Goal: Transaction & Acquisition: Purchase product/service

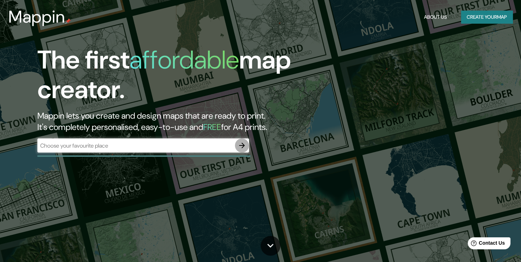
click at [244, 146] on icon "button" at bounding box center [242, 146] width 6 height 6
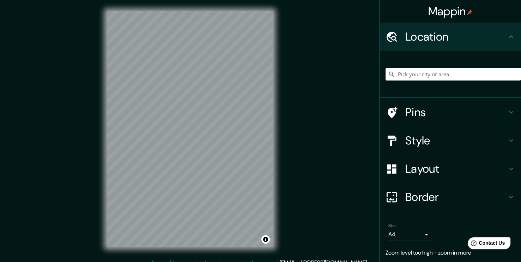
click at [289, 107] on div "Mappin Location Pins Style Layout Border Choose a border. Hint : you can make l…" at bounding box center [260, 135] width 521 height 270
click at [344, 77] on div "Mappin Location Pins Style Layout Border Choose a border. Hint : you can make l…" at bounding box center [260, 135] width 521 height 270
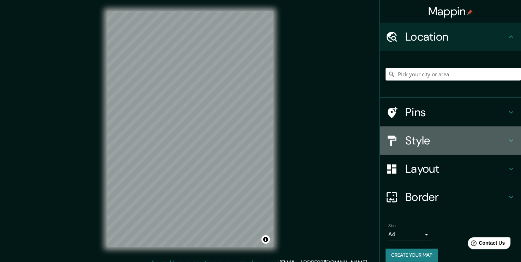
click at [454, 140] on h4 "Style" at bounding box center [456, 140] width 102 height 14
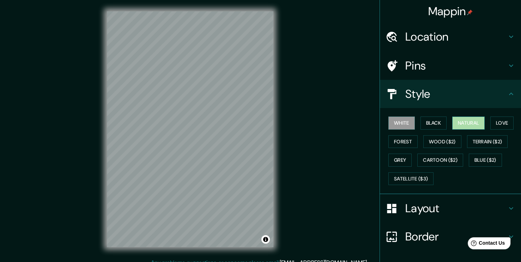
click at [470, 124] on button "Natural" at bounding box center [468, 122] width 32 height 13
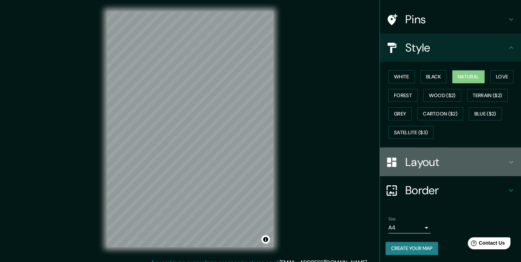
click at [446, 159] on h4 "Layout" at bounding box center [456, 162] width 102 height 14
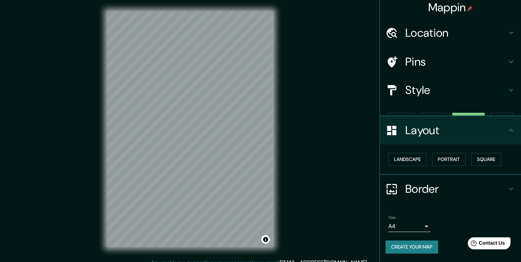
scroll to position [0, 0]
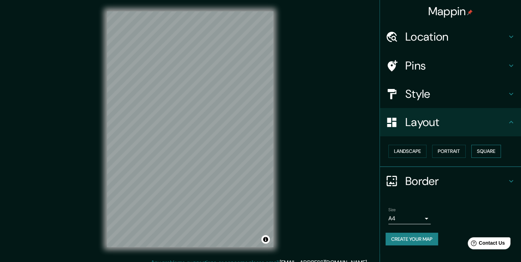
click at [479, 154] on button "Square" at bounding box center [486, 151] width 30 height 13
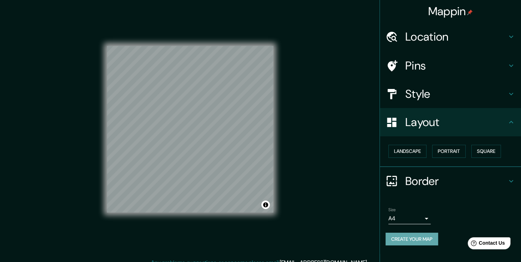
click at [410, 241] on button "Create your map" at bounding box center [412, 238] width 53 height 13
